Goal: Task Accomplishment & Management: Manage account settings

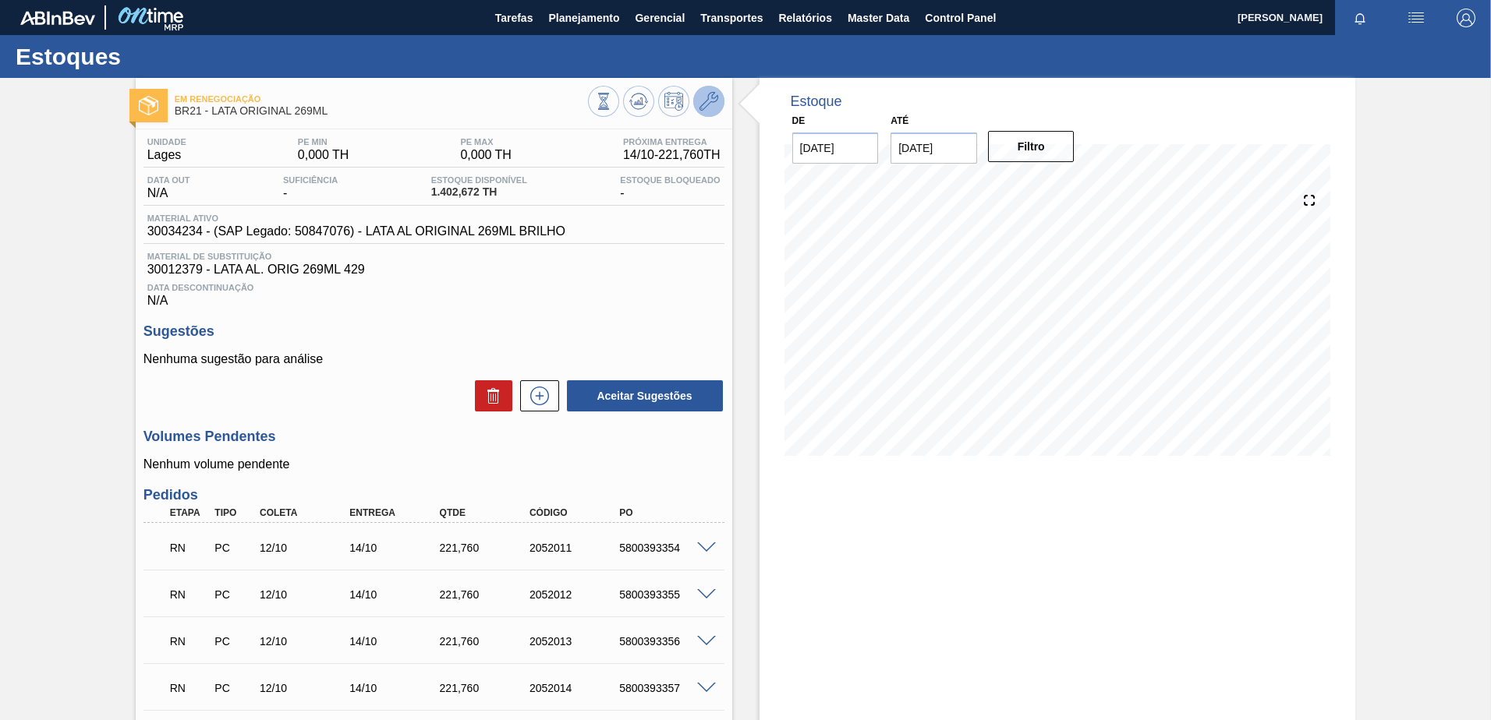
click at [703, 108] on icon at bounding box center [708, 101] width 19 height 19
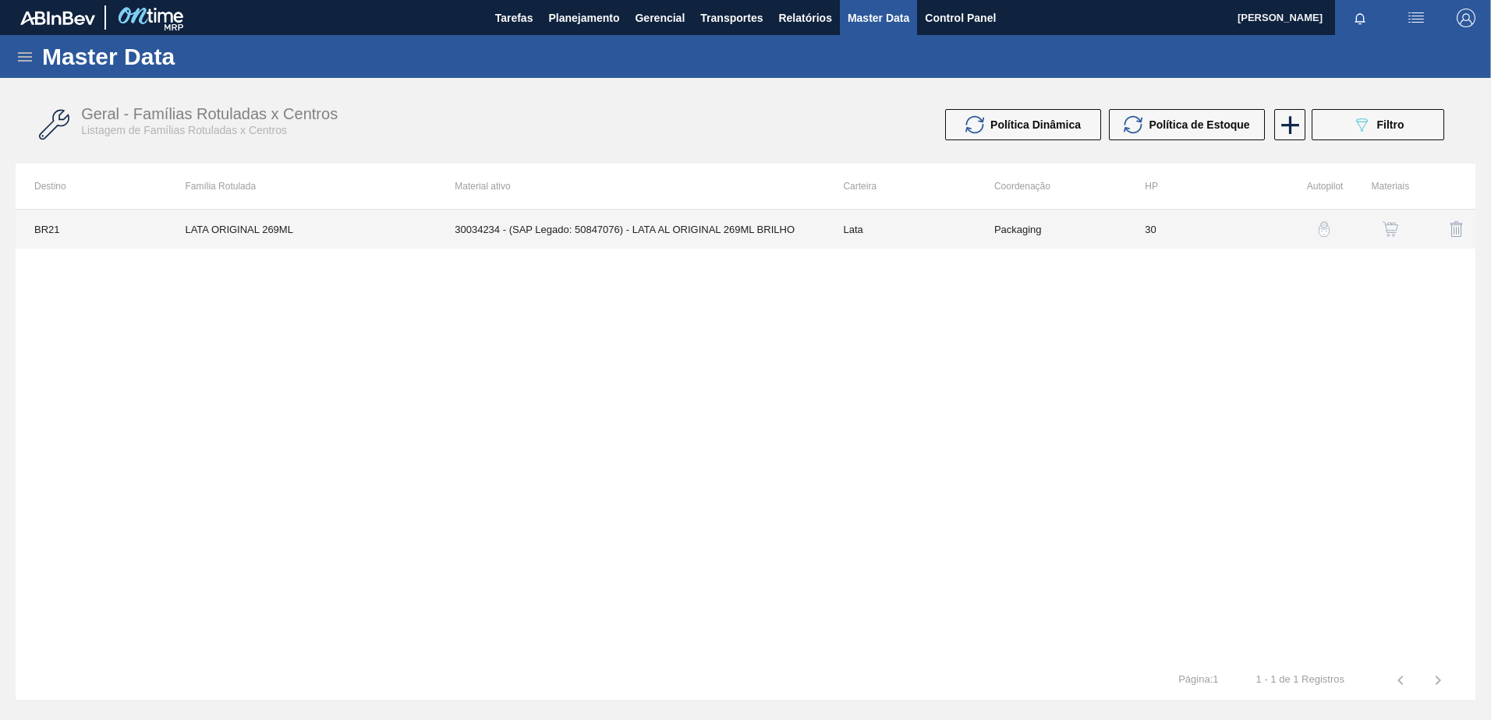
click at [1081, 223] on td "Packaging" at bounding box center [1050, 229] width 150 height 39
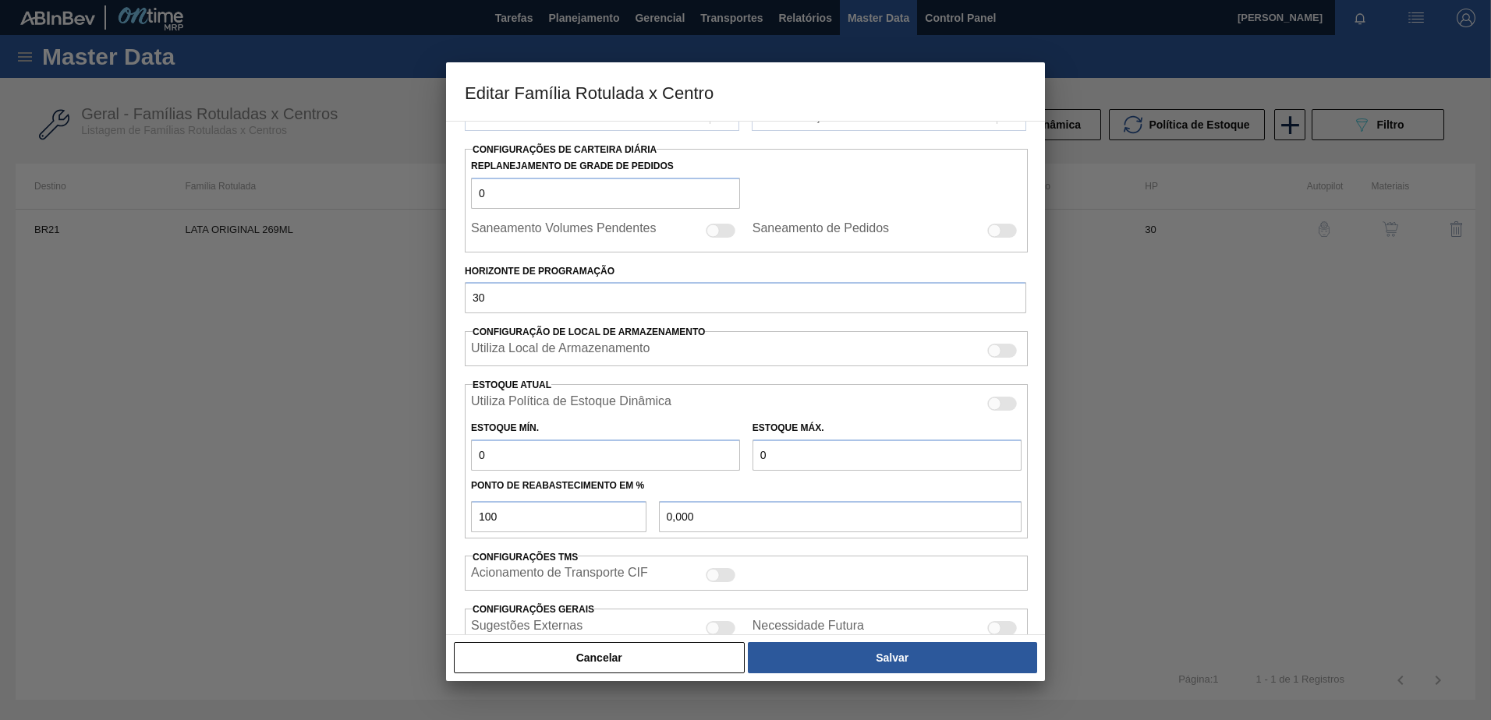
scroll to position [312, 0]
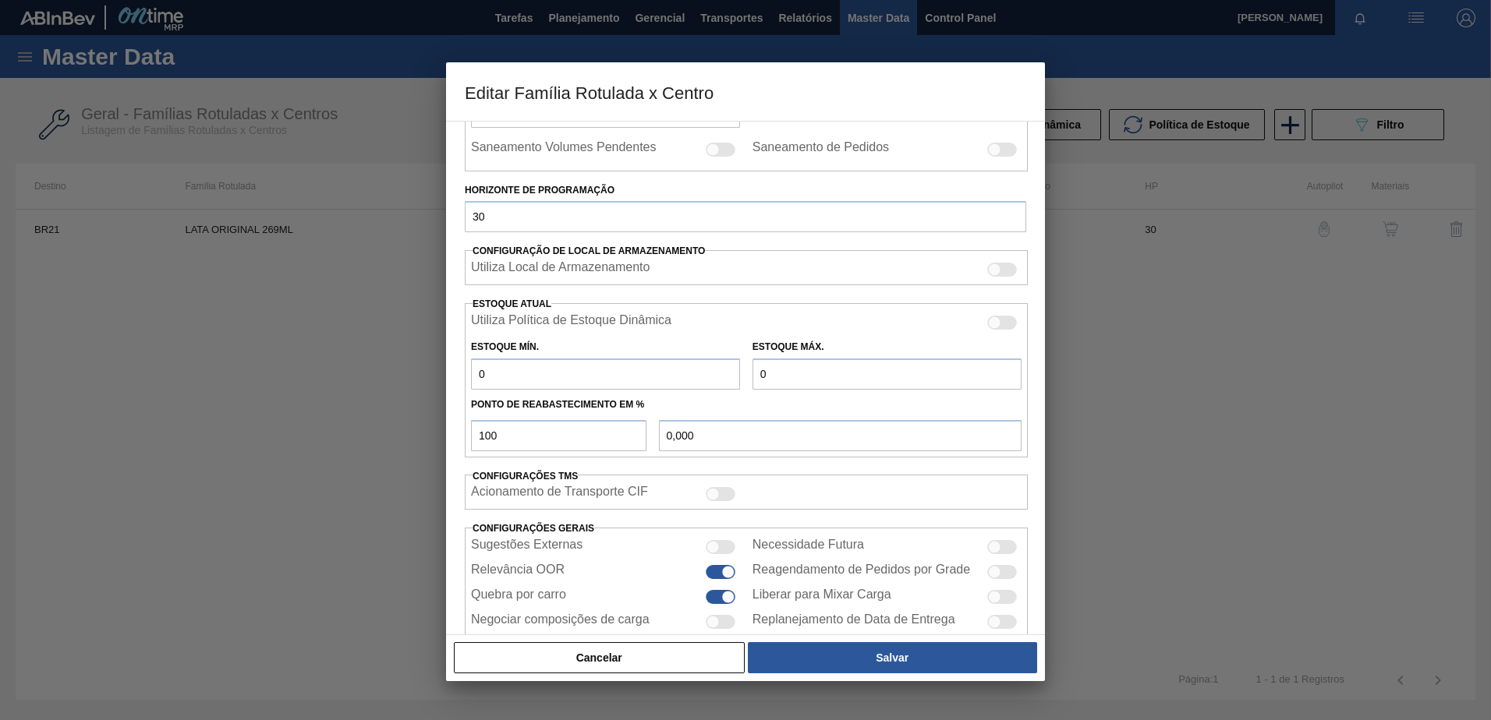
click at [989, 327] on div at bounding box center [994, 323] width 13 height 13
checkbox input "true"
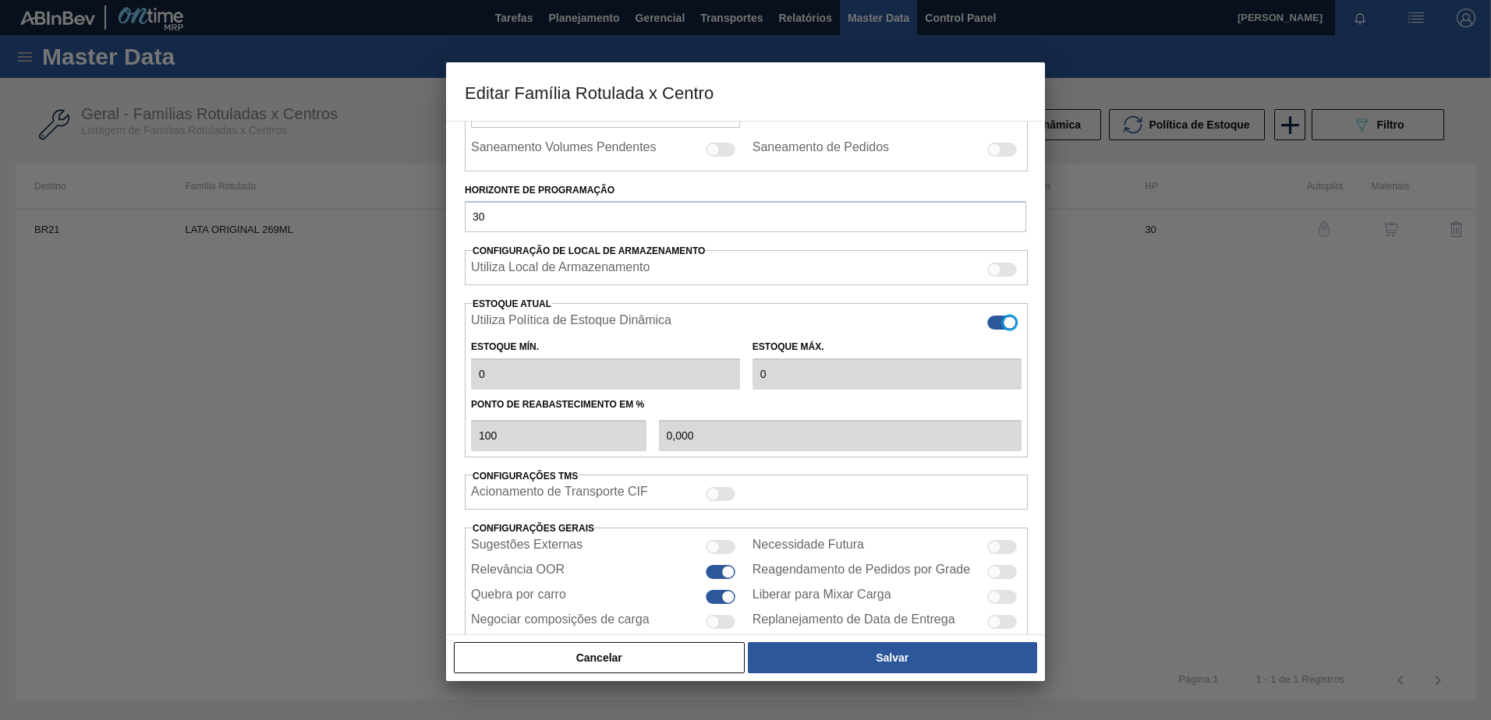
type input "0"
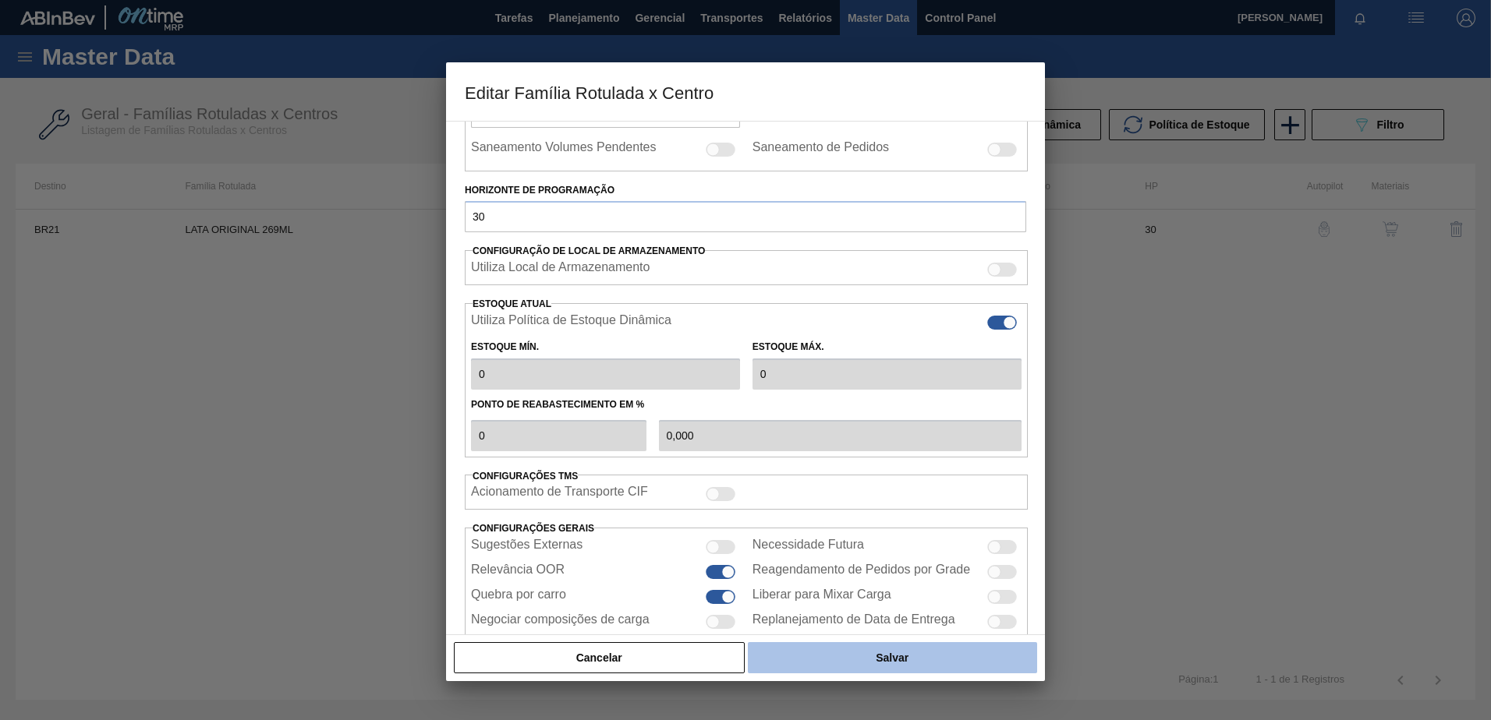
click at [827, 648] on button "Salvar" at bounding box center [892, 658] width 289 height 31
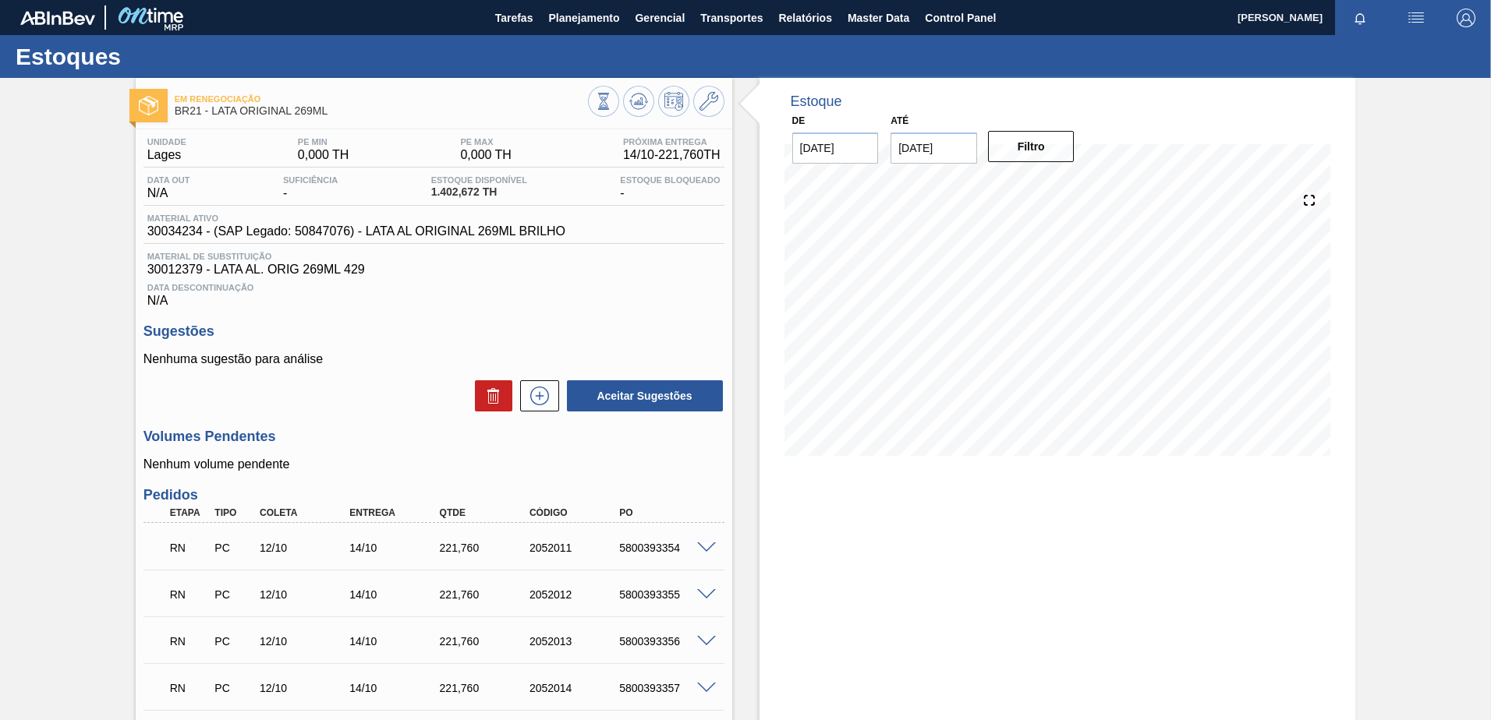
scroll to position [78, 0]
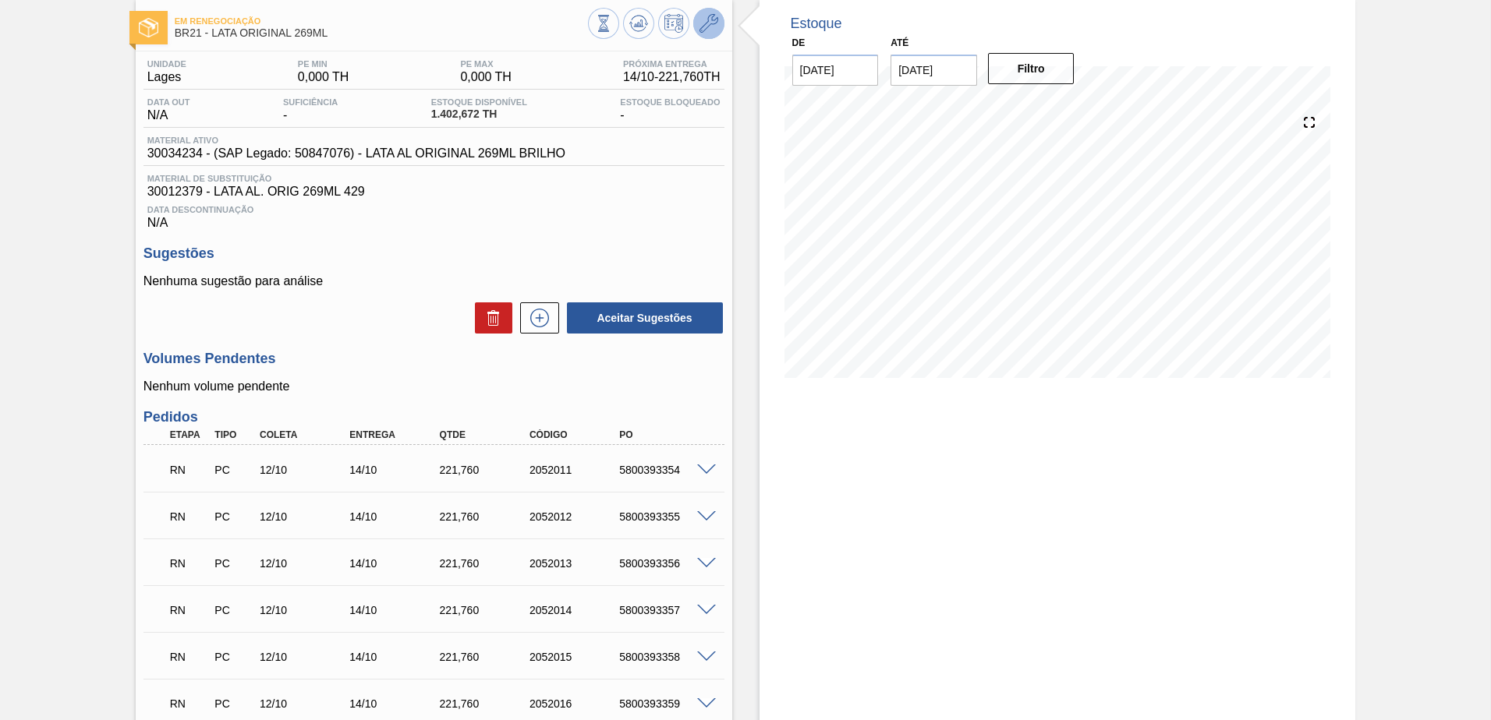
click at [715, 29] on icon at bounding box center [708, 23] width 19 height 19
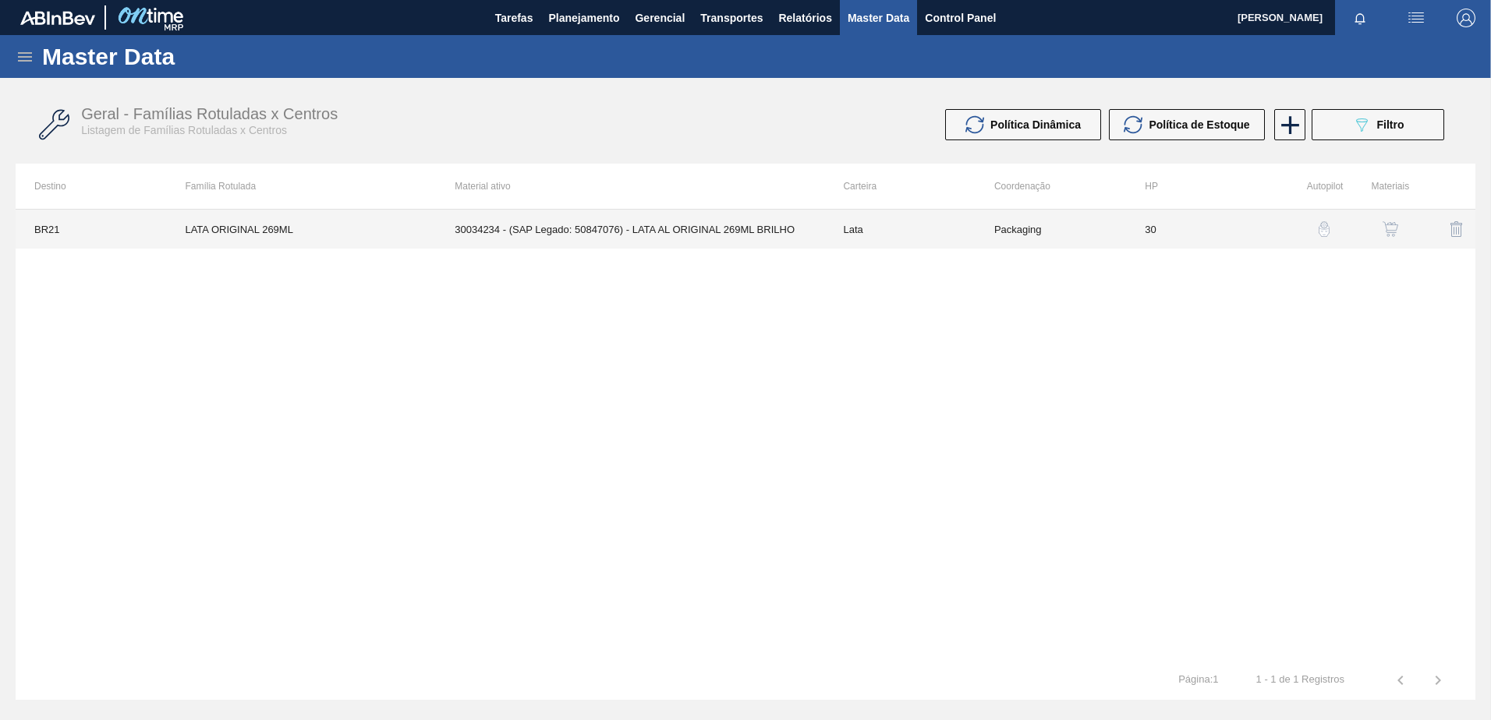
click at [951, 224] on td "Lata" at bounding box center [899, 229] width 150 height 39
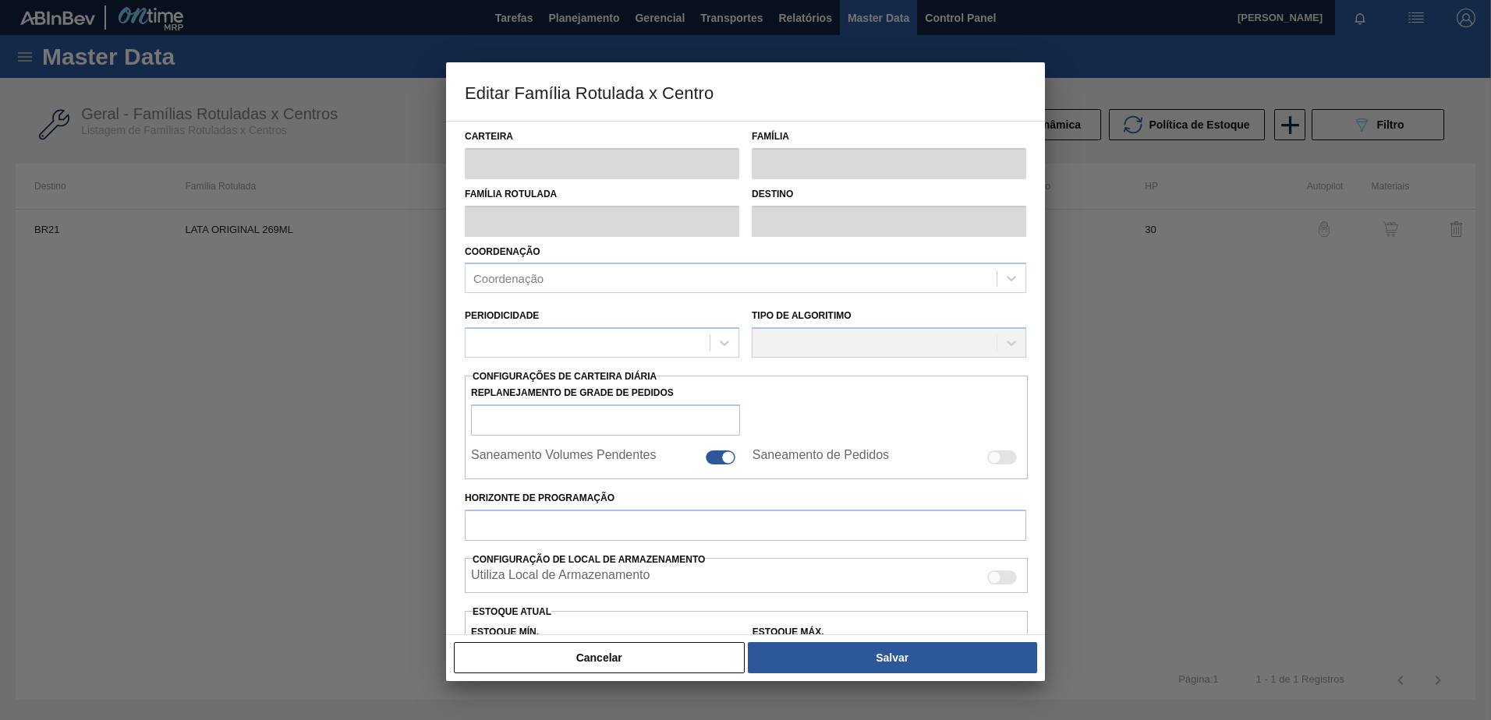
type input "Lata"
type input "LATA ORIGINAL 269ML"
type input "BR21 - Lages"
type input "0"
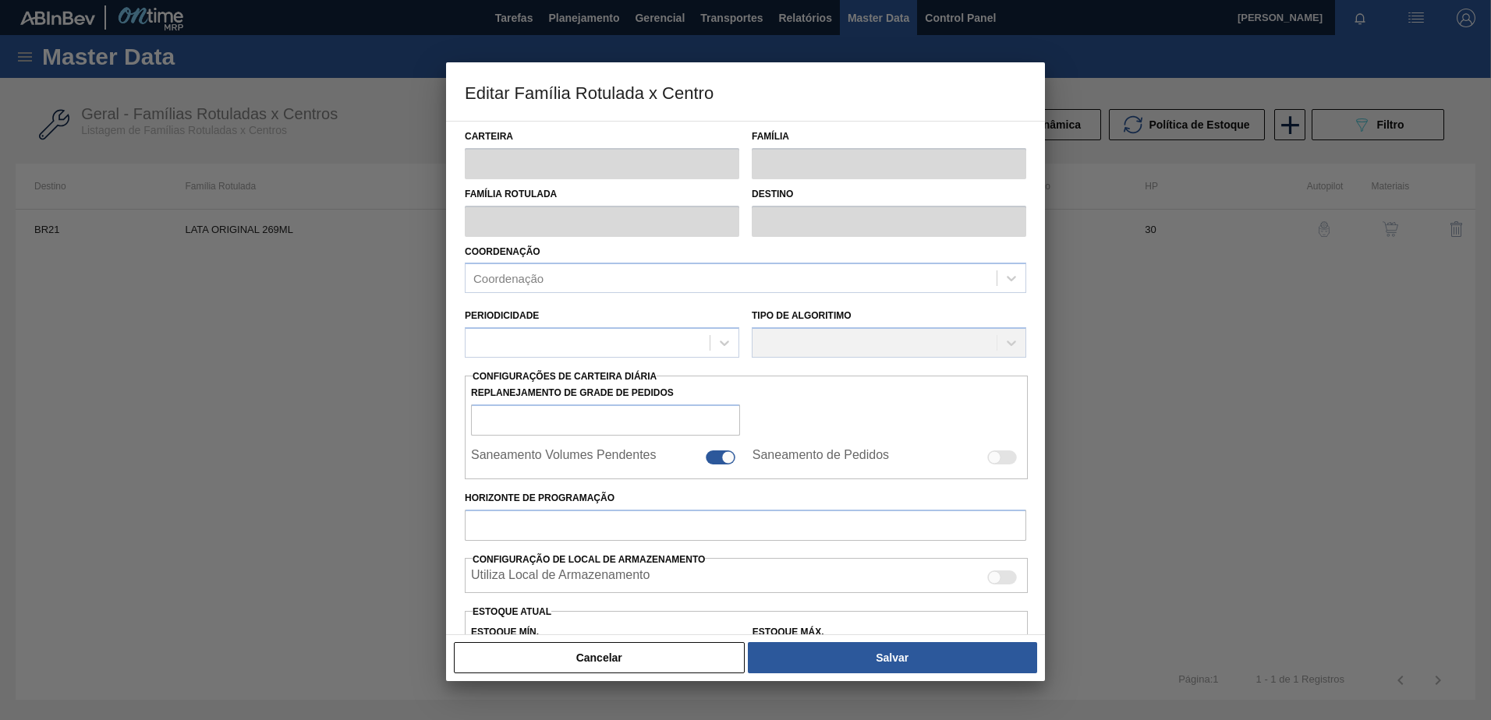
checkbox input "false"
type input "30"
type input "0"
type input "100"
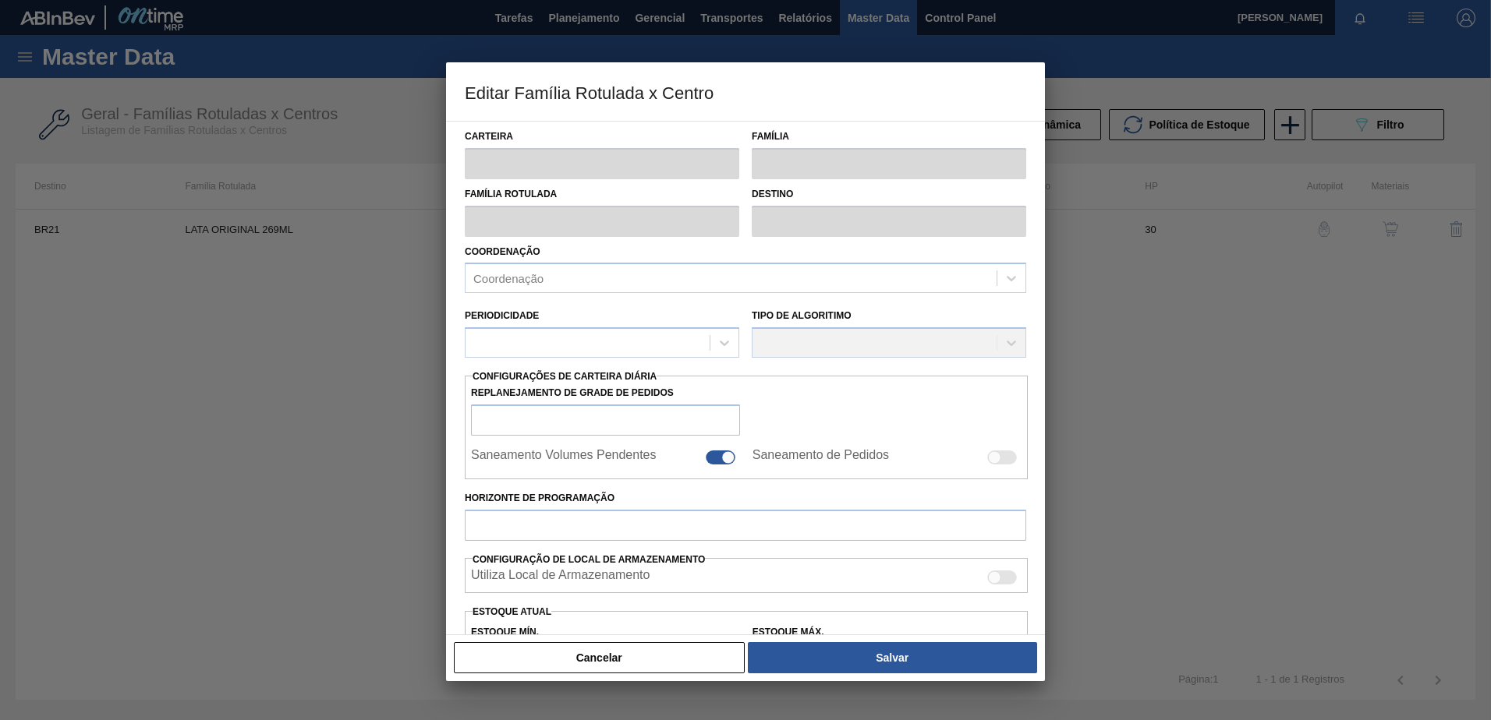
type input "0,000"
checkbox input "true"
type input "0"
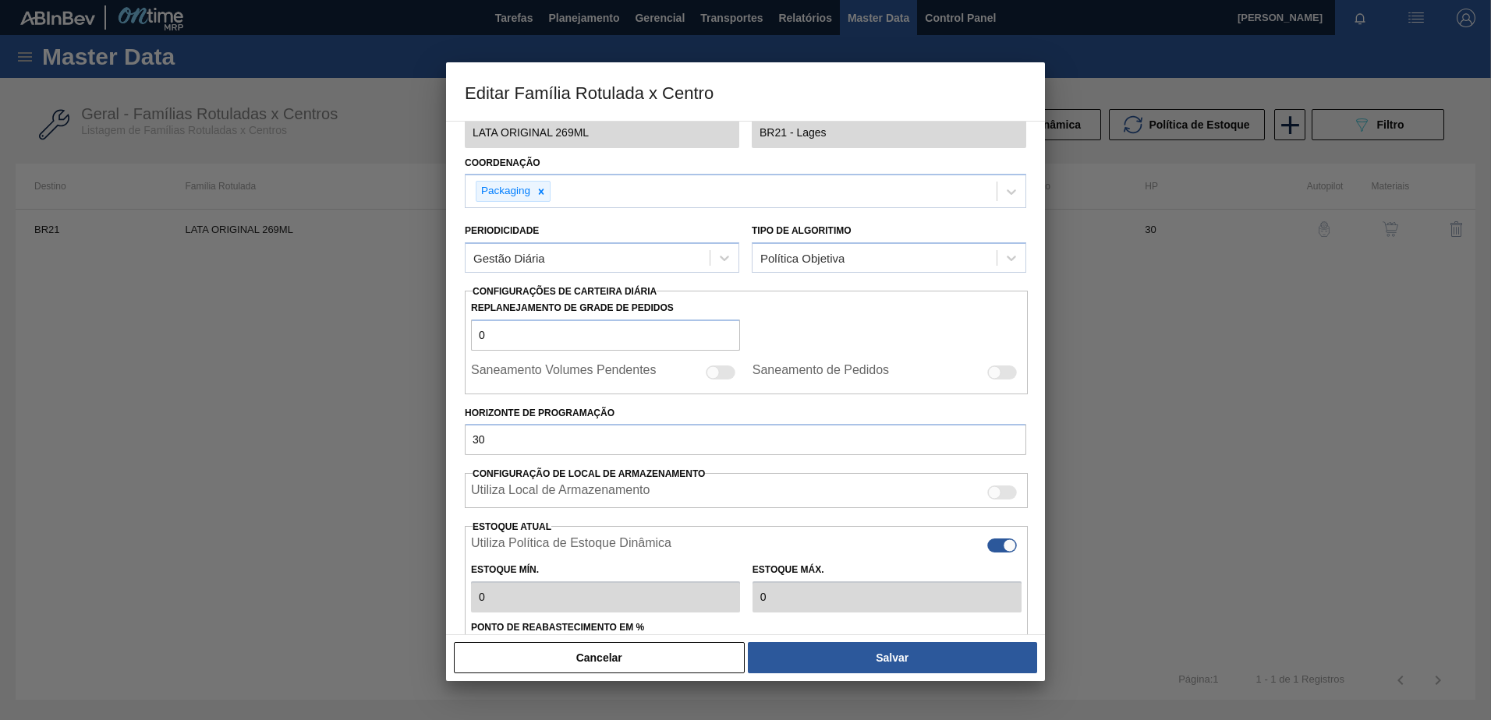
scroll to position [156, 0]
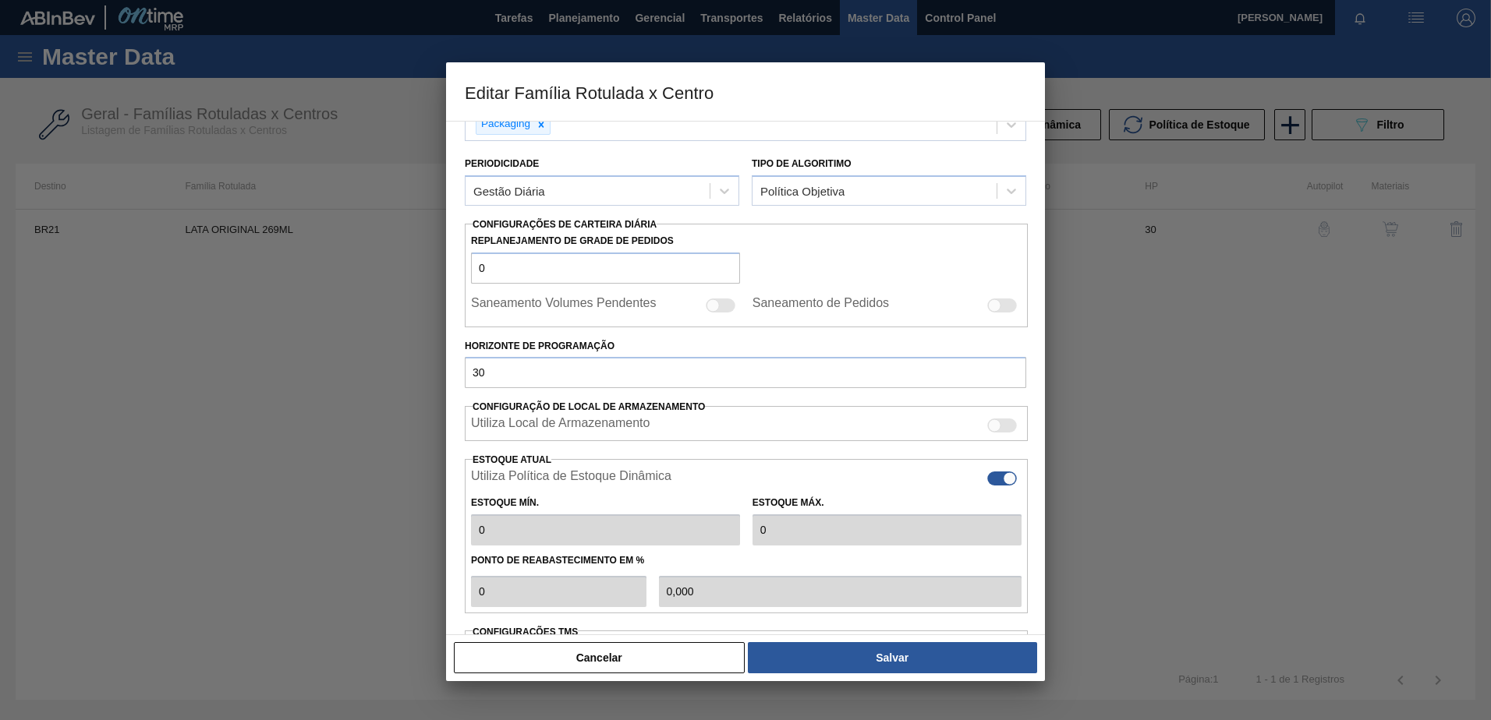
click at [994, 484] on div at bounding box center [1002, 479] width 30 height 14
checkbox input "false"
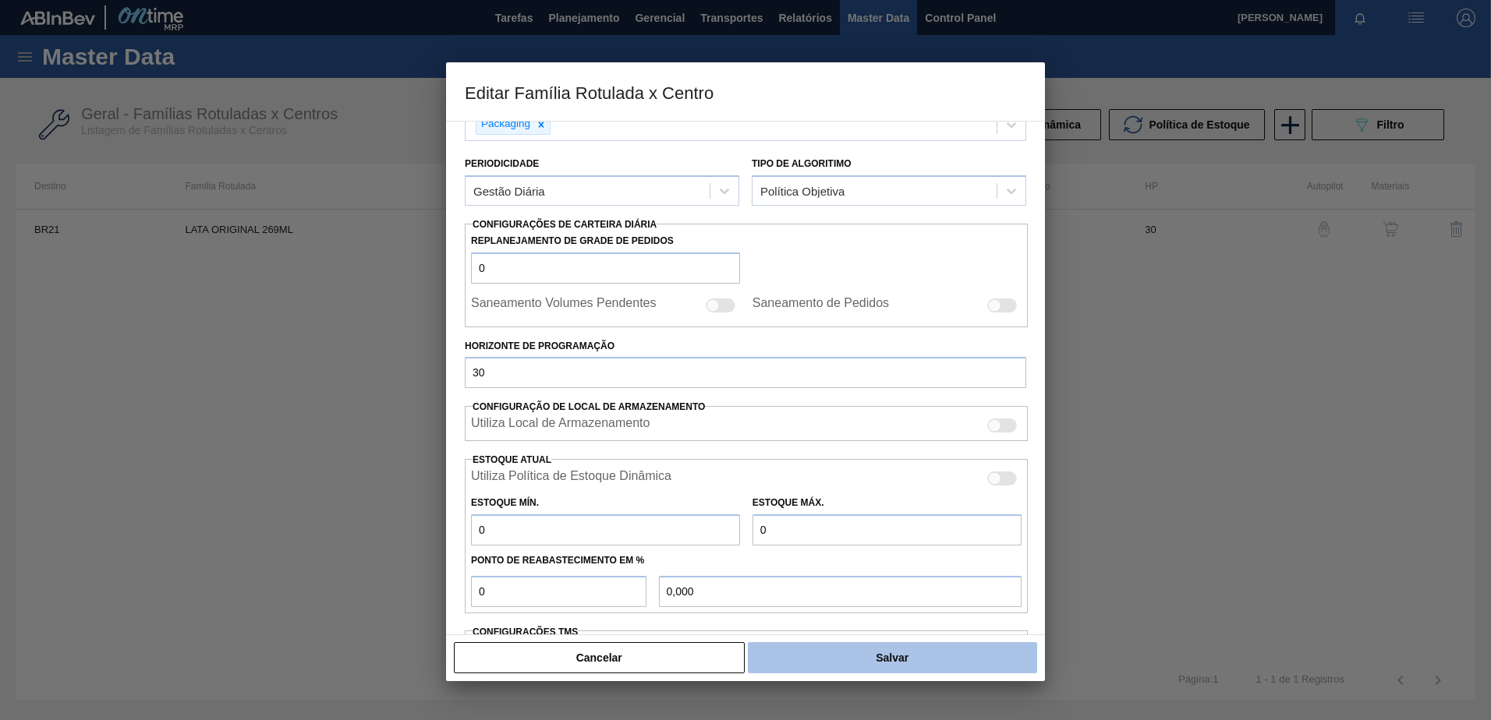
click at [852, 657] on button "Salvar" at bounding box center [892, 658] width 289 height 31
